Goal: Information Seeking & Learning: Compare options

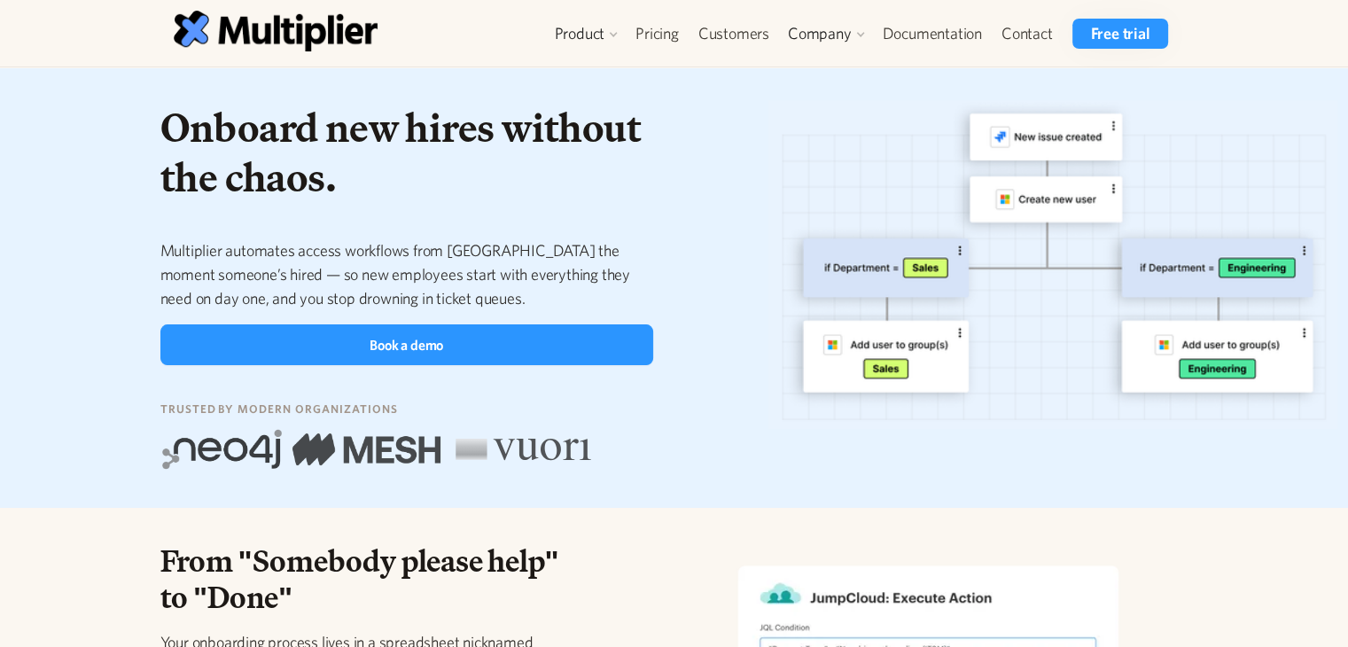
drag, startPoint x: 664, startPoint y: 34, endPoint x: 705, endPoint y: 126, distance: 100.8
click at [664, 34] on link "Pricing" at bounding box center [657, 34] width 63 height 30
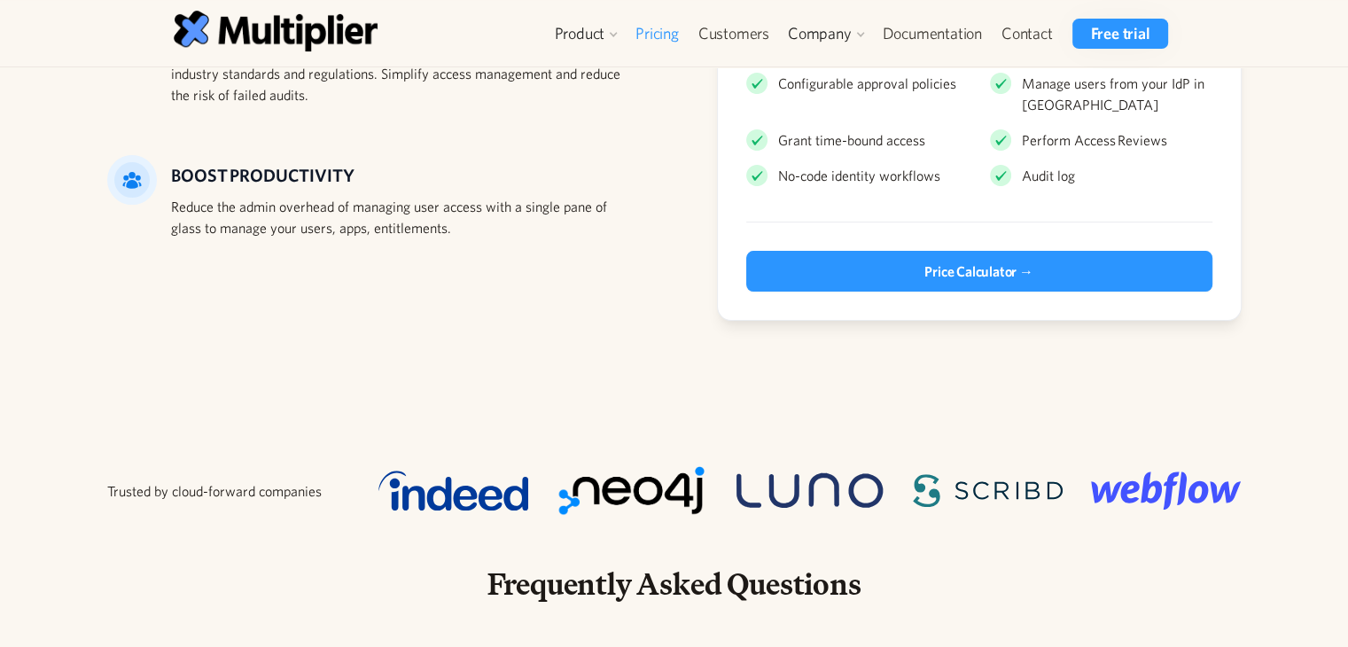
scroll to position [441, 0]
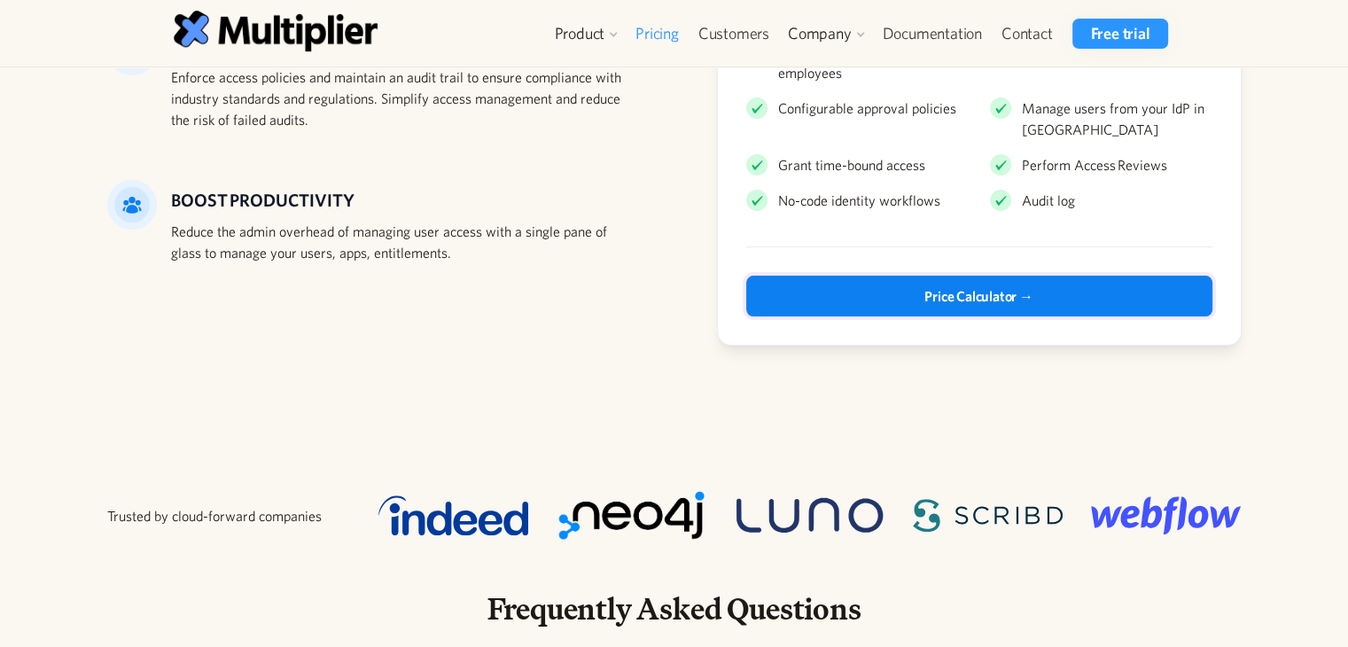
click at [1050, 284] on link "Price Calculator →" at bounding box center [979, 296] width 466 height 41
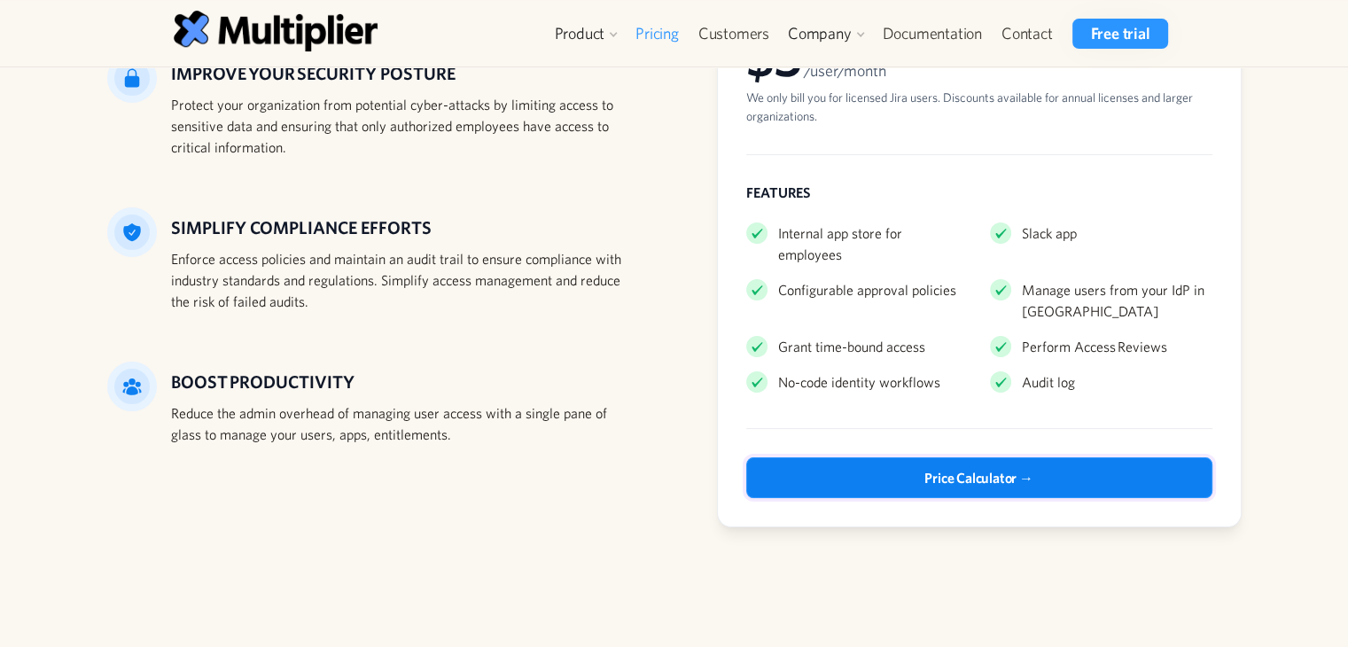
scroll to position [264, 0]
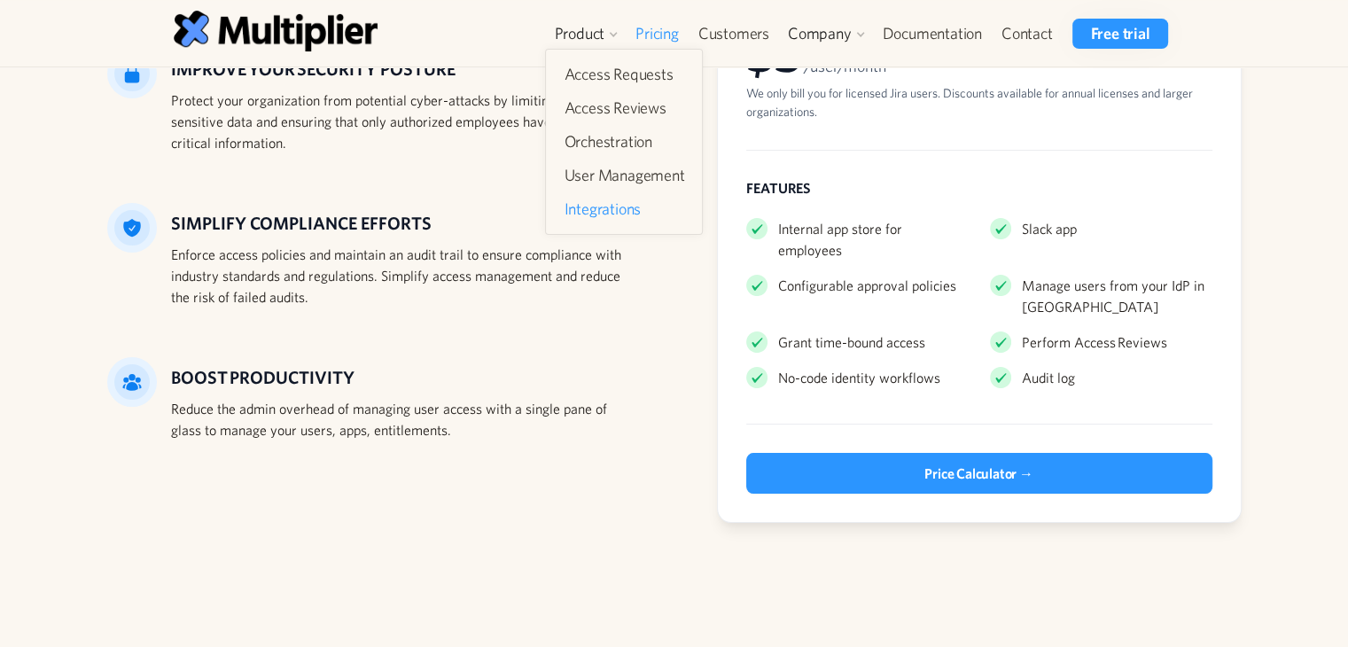
click at [608, 209] on link "Integrations" at bounding box center [623, 209] width 135 height 32
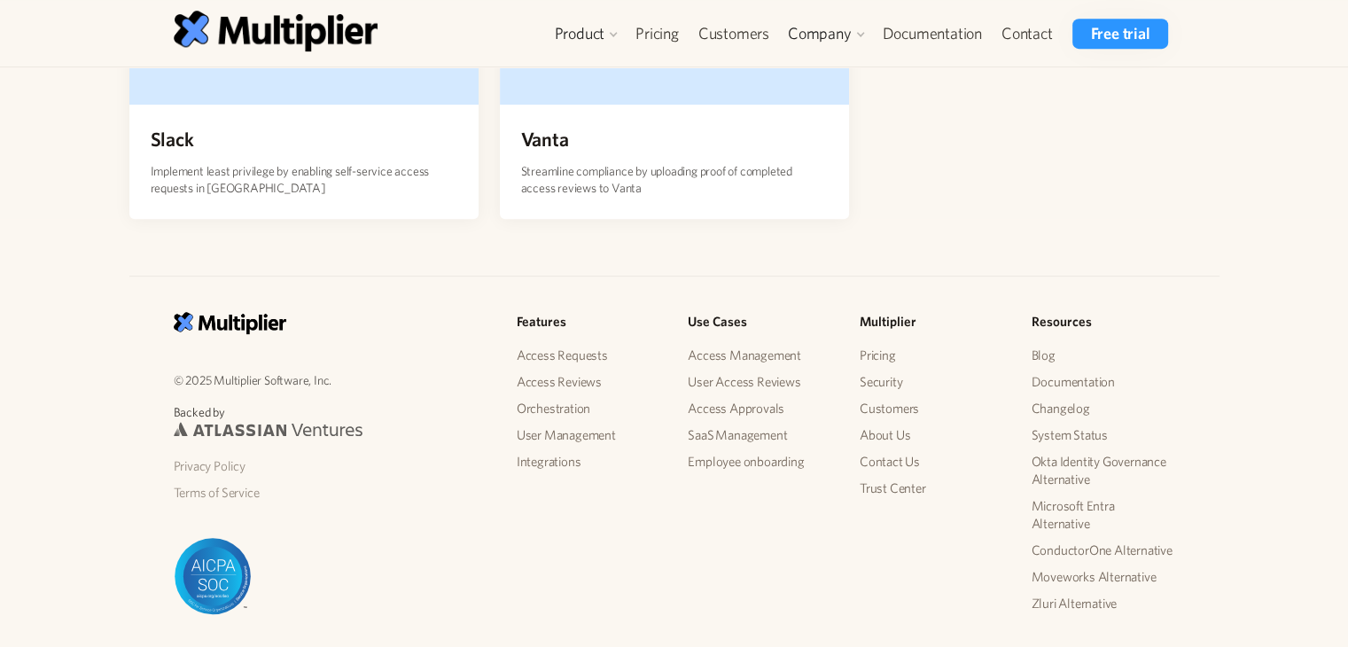
scroll to position [870, 0]
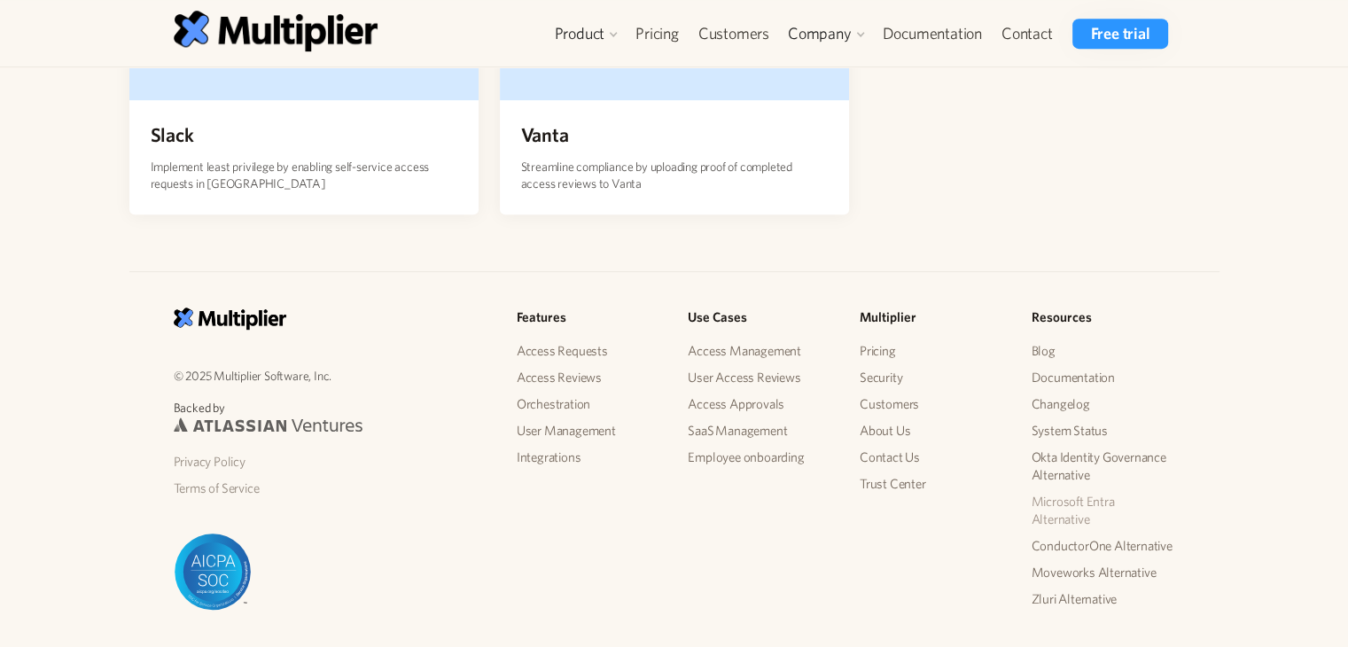
click at [1076, 497] on link "Microsoft Entra Alternative" at bounding box center [1103, 510] width 144 height 44
